Goal: Complete application form

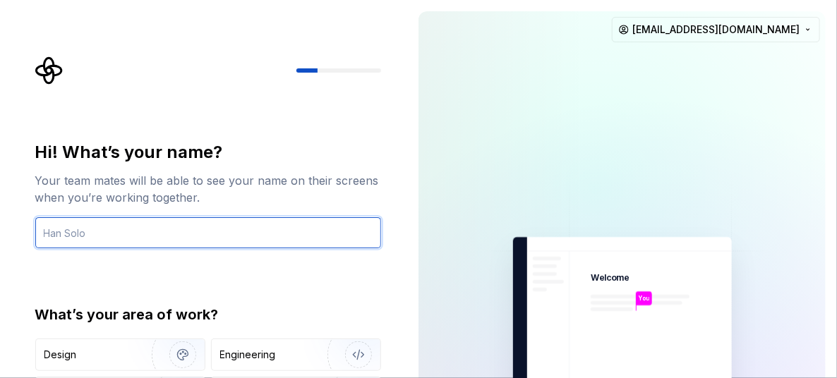
click at [269, 234] on input "text" at bounding box center [208, 232] width 346 height 31
type input "[DEMOGRAPHIC_DATA]"
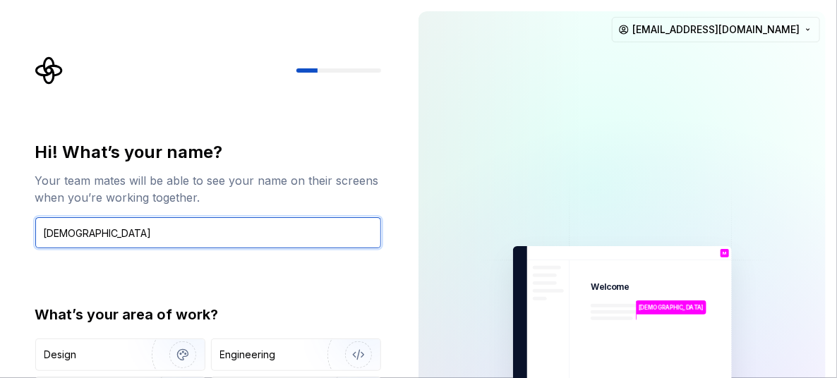
click at [134, 233] on input "[DEMOGRAPHIC_DATA]" at bounding box center [208, 232] width 346 height 31
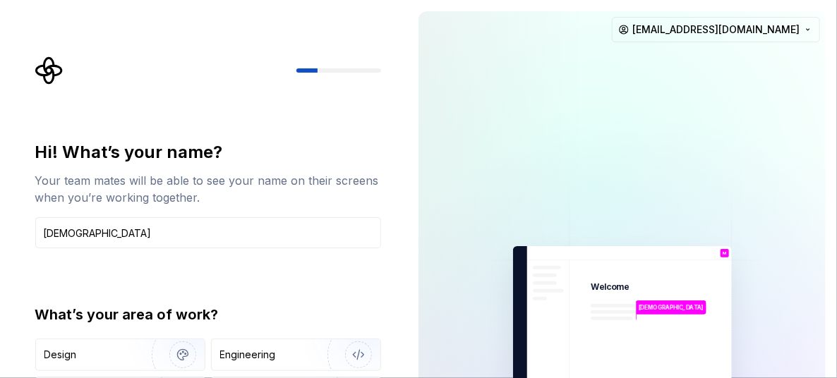
click at [229, 277] on div "Hi! What’s your name? Your team mates will be able to see your name on their sc…" at bounding box center [208, 310] width 346 height 339
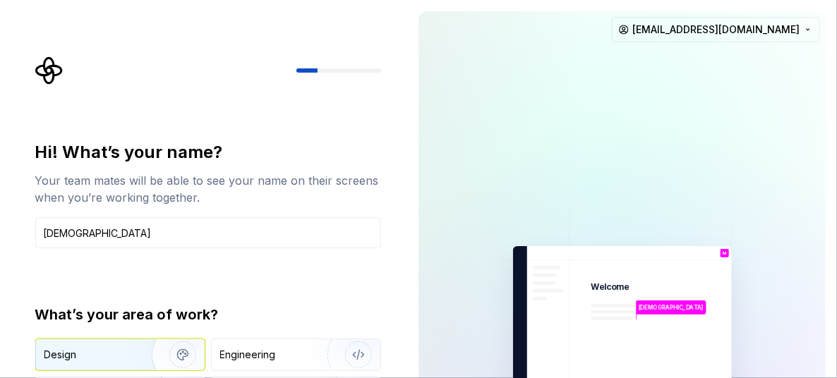
click at [105, 353] on div "Design" at bounding box center [88, 355] width 89 height 14
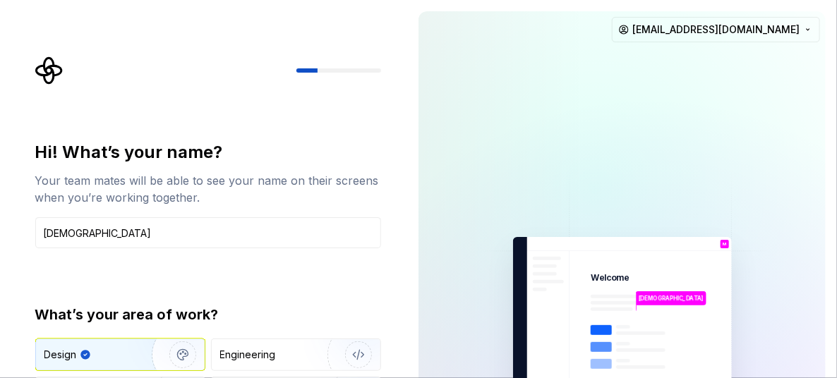
click at [440, 169] on div at bounding box center [502, 318] width 169 height 614
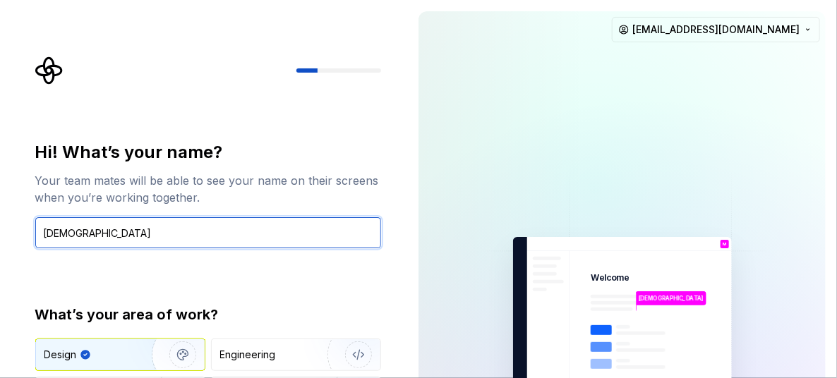
click at [253, 236] on input "[DEMOGRAPHIC_DATA]" at bounding box center [208, 232] width 346 height 31
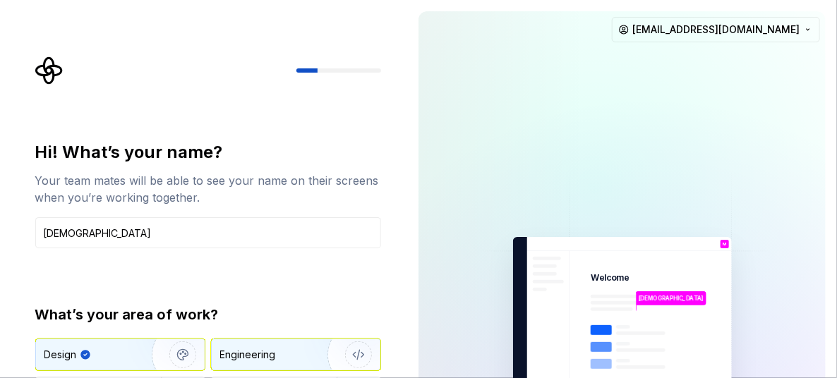
click at [355, 353] on img "button" at bounding box center [349, 355] width 90 height 95
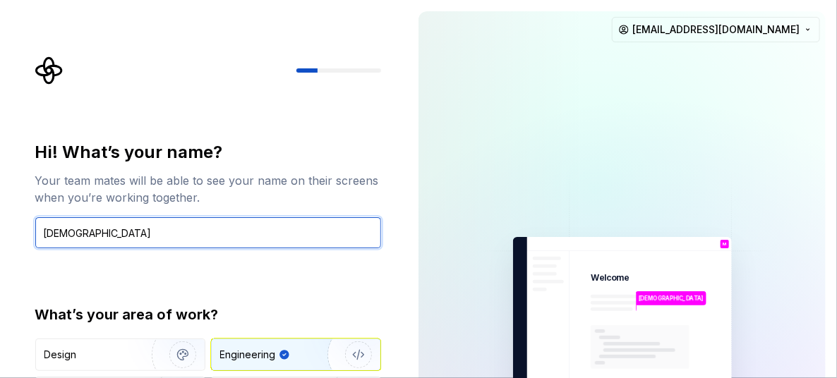
click at [307, 226] on input "[DEMOGRAPHIC_DATA]" at bounding box center [208, 232] width 346 height 31
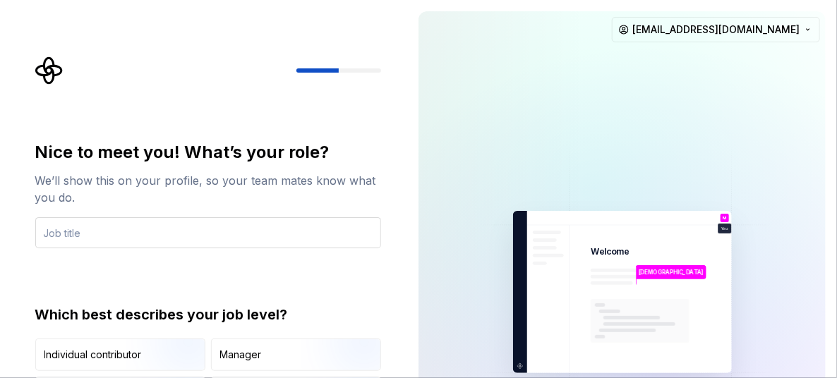
click at [141, 235] on input "text" at bounding box center [208, 232] width 346 height 31
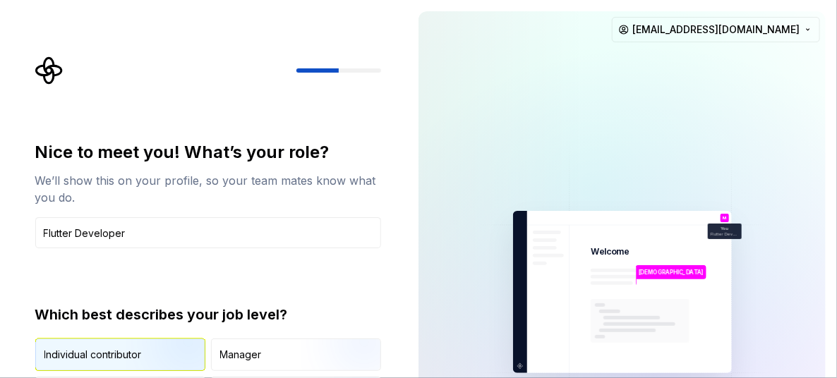
type input "Flutter Developer"
click at [92, 346] on div "Individual contributor" at bounding box center [120, 354] width 169 height 31
type button "IndividualContributor"
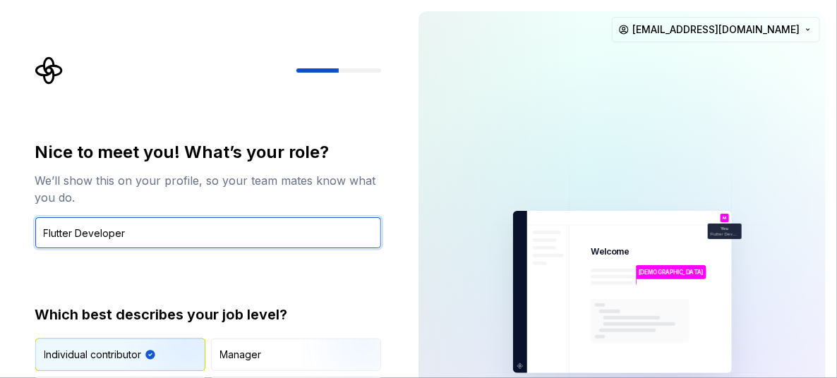
click at [309, 220] on input "Flutter Developer" at bounding box center [208, 232] width 346 height 31
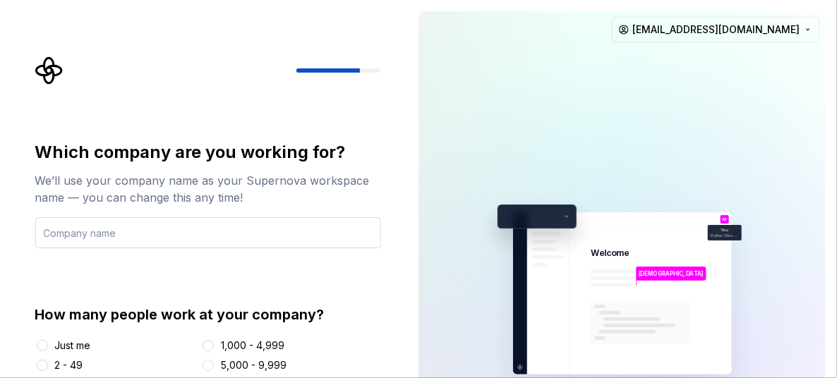
click at [221, 221] on input "text" at bounding box center [208, 232] width 346 height 31
type input "Astute Tech"
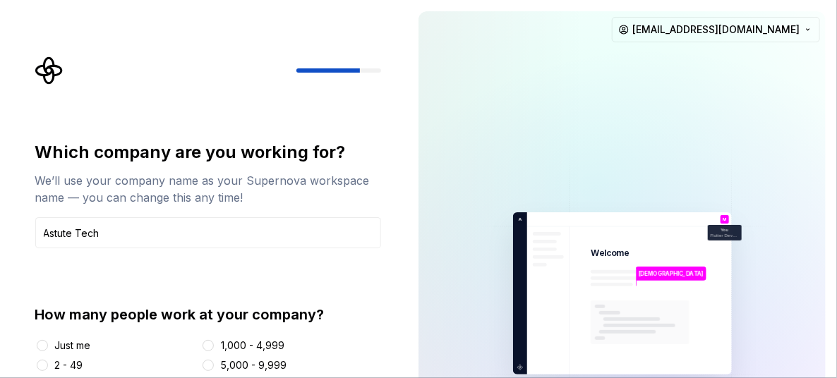
click at [71, 366] on div "2 - 49" at bounding box center [69, 365] width 28 height 14
click at [48, 366] on button "2 - 49" at bounding box center [42, 365] width 11 height 11
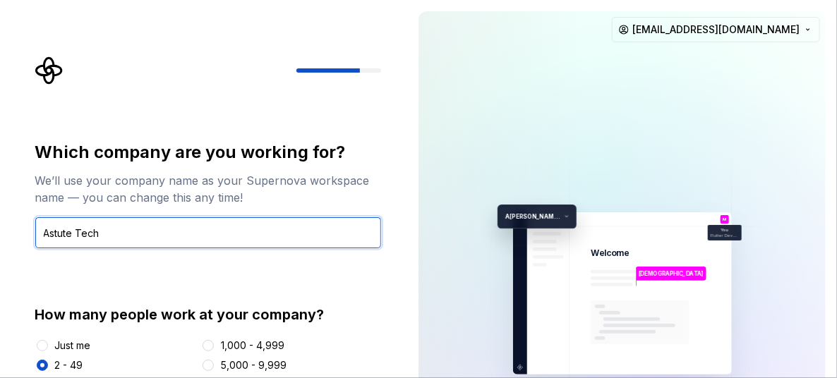
click at [164, 229] on input "Astute Tech" at bounding box center [208, 232] width 346 height 31
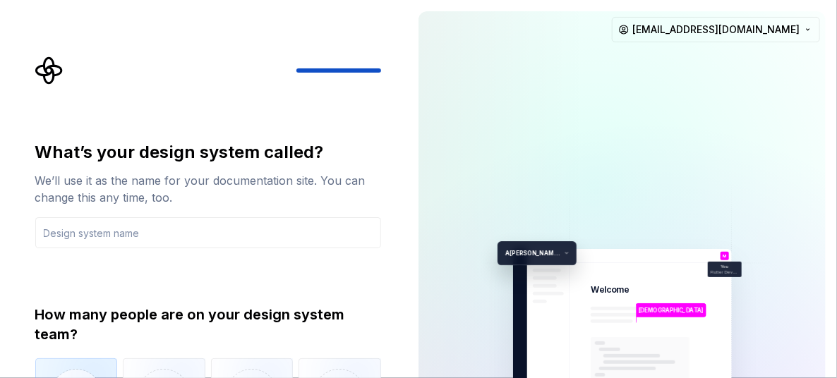
click at [195, 150] on div "What’s your design system called?" at bounding box center [208, 152] width 346 height 23
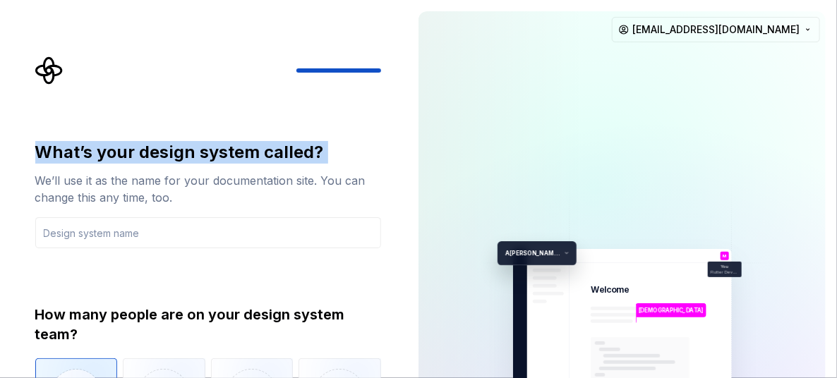
click at [195, 150] on div "What’s your design system called?" at bounding box center [208, 152] width 346 height 23
copy div "What’s your design system called?"
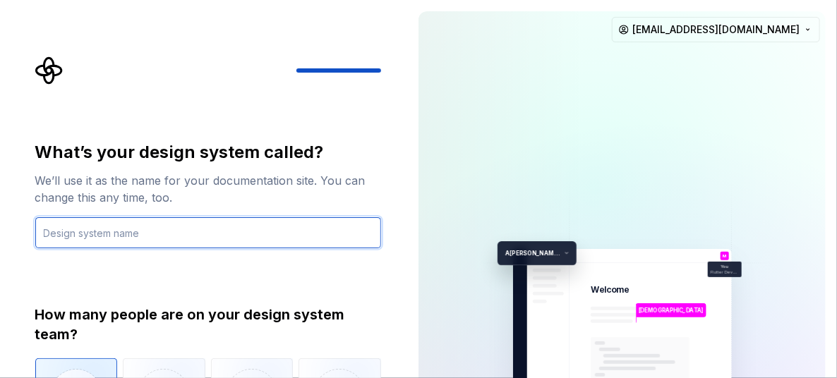
click at [248, 231] on input "text" at bounding box center [208, 232] width 346 height 31
type input "UI/UX"
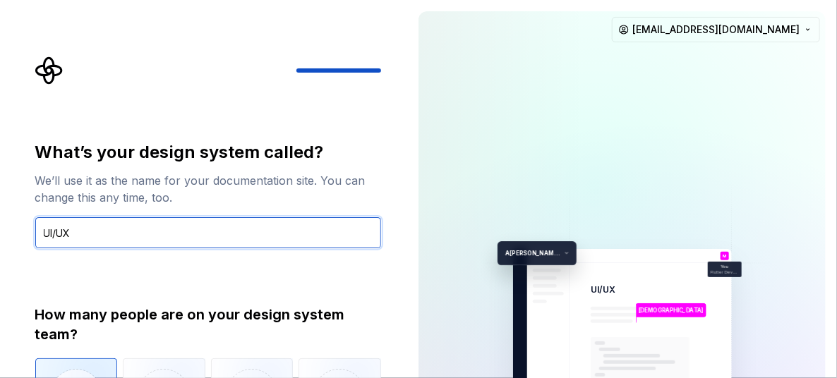
click at [176, 224] on input "UI/UX" at bounding box center [208, 232] width 346 height 31
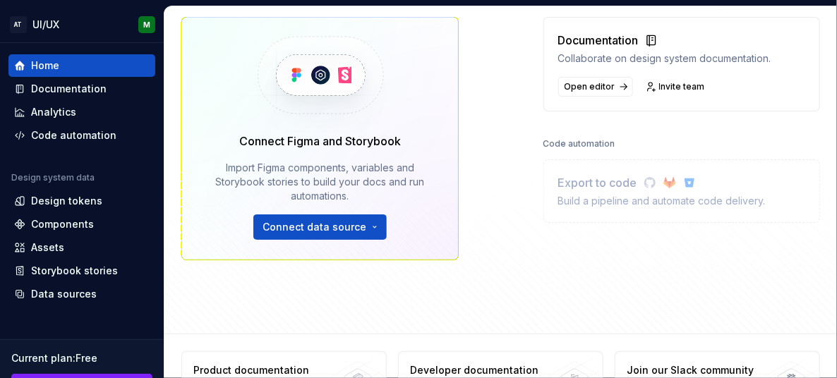
scroll to position [174, 0]
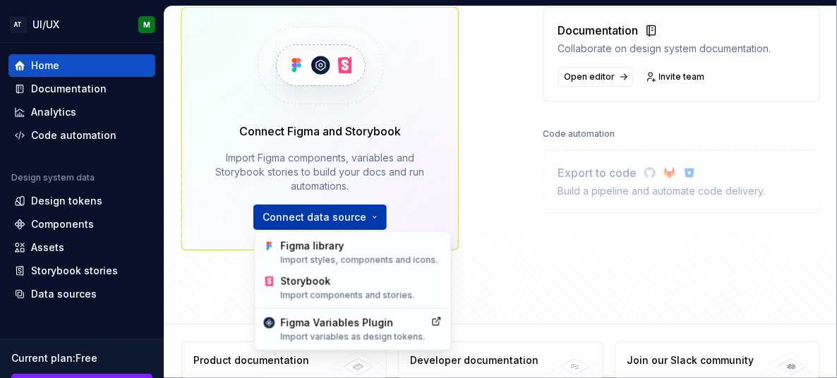
click at [315, 212] on html "AT UI/UX M Home Documentation Analytics Code automation Design system data Desi…" at bounding box center [418, 189] width 837 height 378
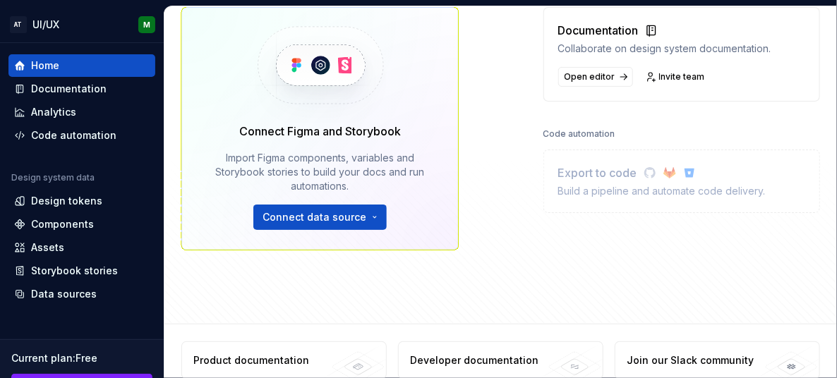
click at [473, 209] on html "AT UI/UX M Home Documentation Analytics Code automation Design system data Desi…" at bounding box center [418, 189] width 837 height 378
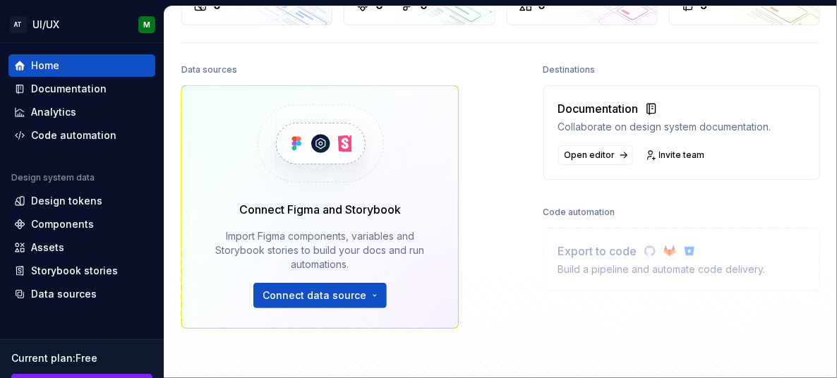
scroll to position [189, 0]
